Goal: Task Accomplishment & Management: Manage account settings

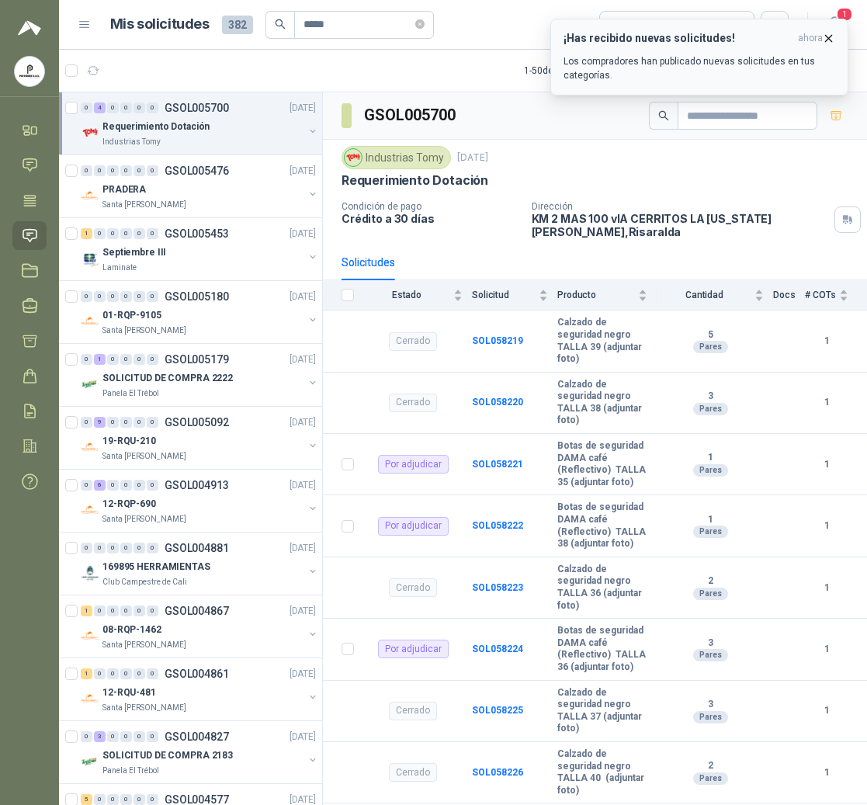
click at [821, 36] on span "ahora" at bounding box center [810, 38] width 25 height 13
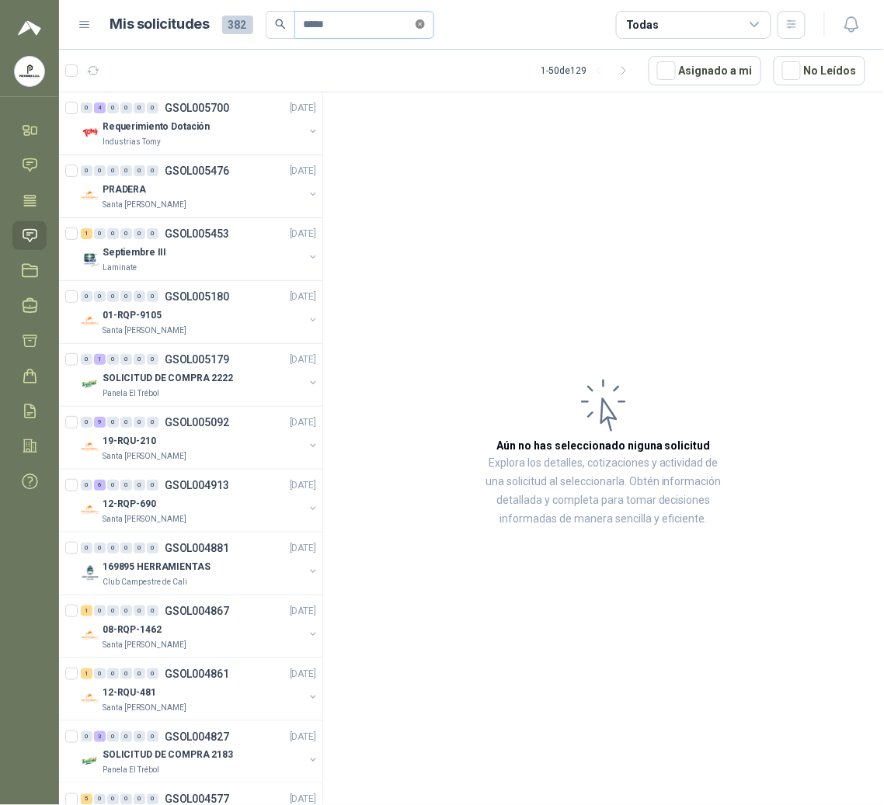
click at [425, 28] on icon "close-circle" at bounding box center [419, 23] width 9 height 9
click at [158, 30] on h1 "Mis solicitudes" at bounding box center [159, 24] width 99 height 23
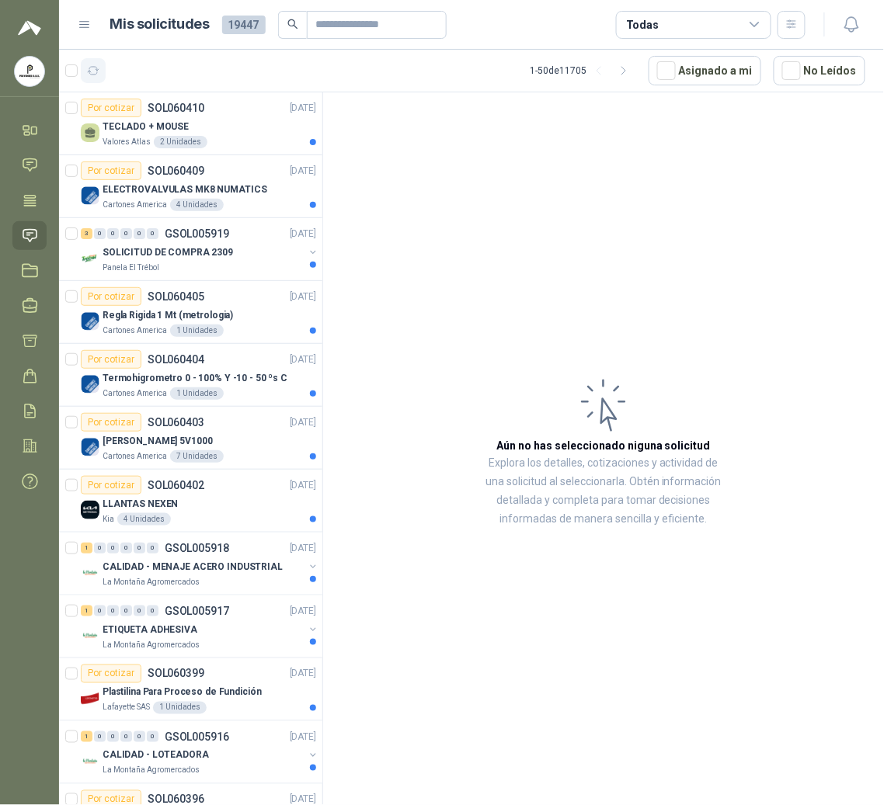
click at [97, 73] on icon "button" at bounding box center [94, 71] width 12 height 8
click at [1, 393] on ul "Inicio Chat Tareas Solicitudes Licitaciones Negociaciones Cotizar Órdenes de Co…" at bounding box center [29, 309] width 59 height 387
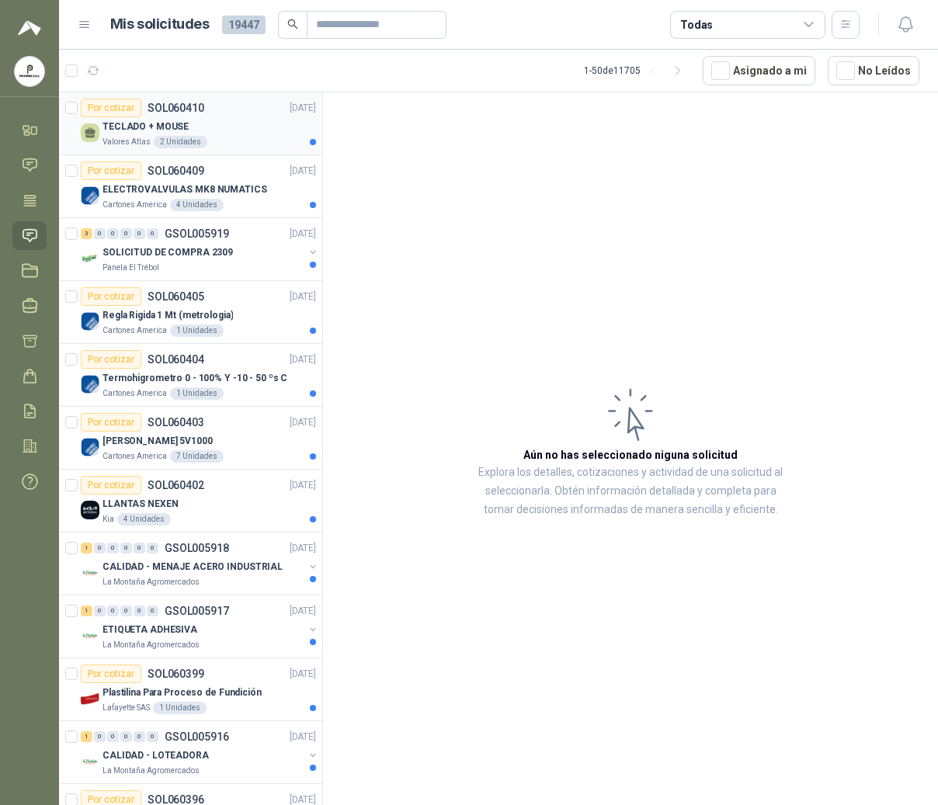
click at [172, 128] on p "TECLADO + MOUSE" at bounding box center [145, 127] width 86 height 15
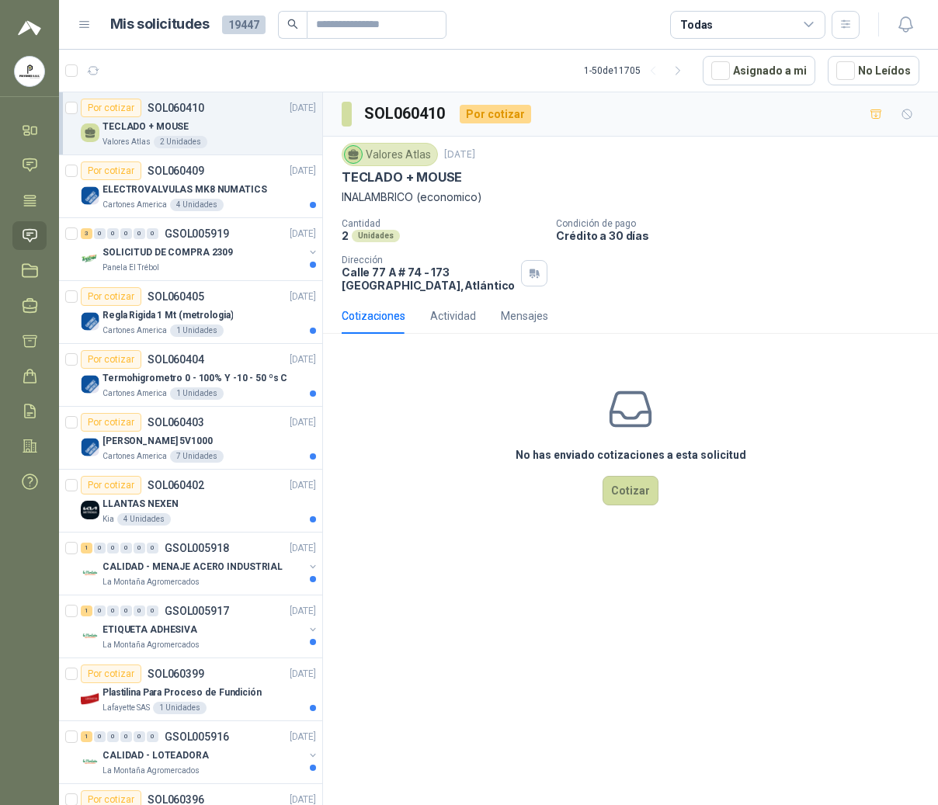
click at [38, 547] on menu "POLYSHOES S.A.S. POLYSHOES S.A.S. Inicio Chat Tareas Solicitudes Licitaciones N…" at bounding box center [29, 402] width 59 height 805
click at [155, 203] on p "Cartones America" at bounding box center [134, 205] width 64 height 12
